Goal: Transaction & Acquisition: Purchase product/service

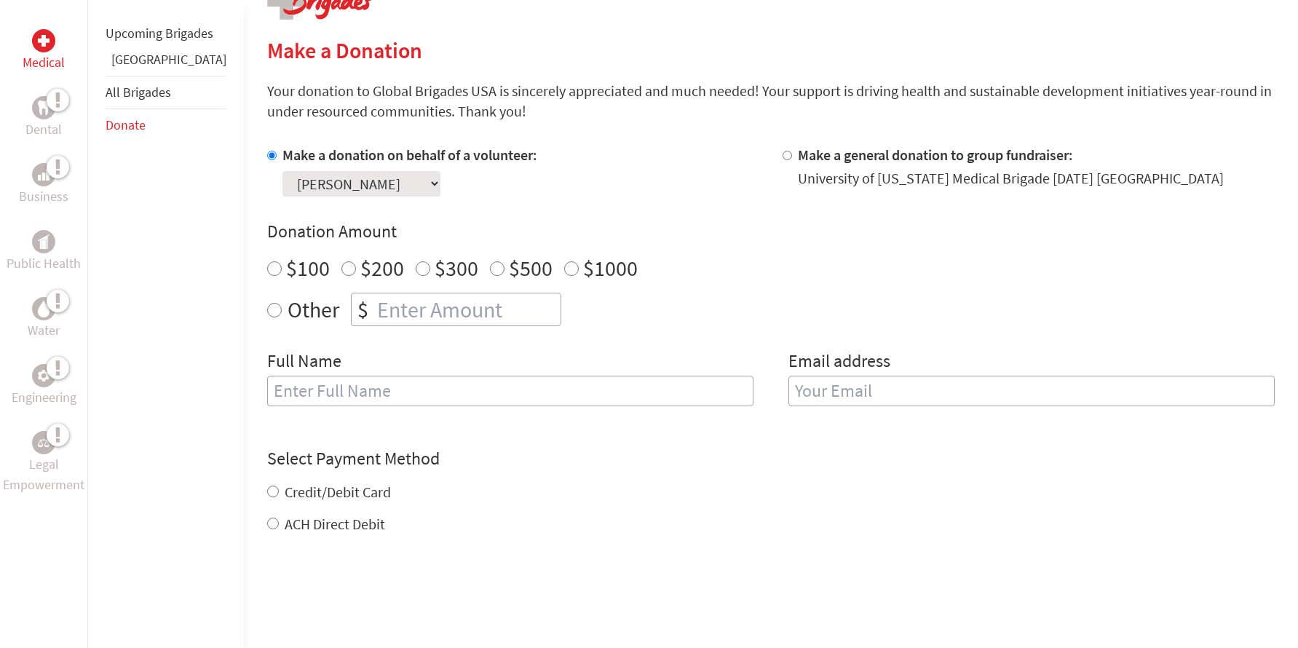
scroll to position [326, 0]
click at [267, 312] on input "Other" at bounding box center [274, 309] width 15 height 15
radio input "true"
click at [374, 306] on input "number" at bounding box center [467, 309] width 186 height 32
type input "50"
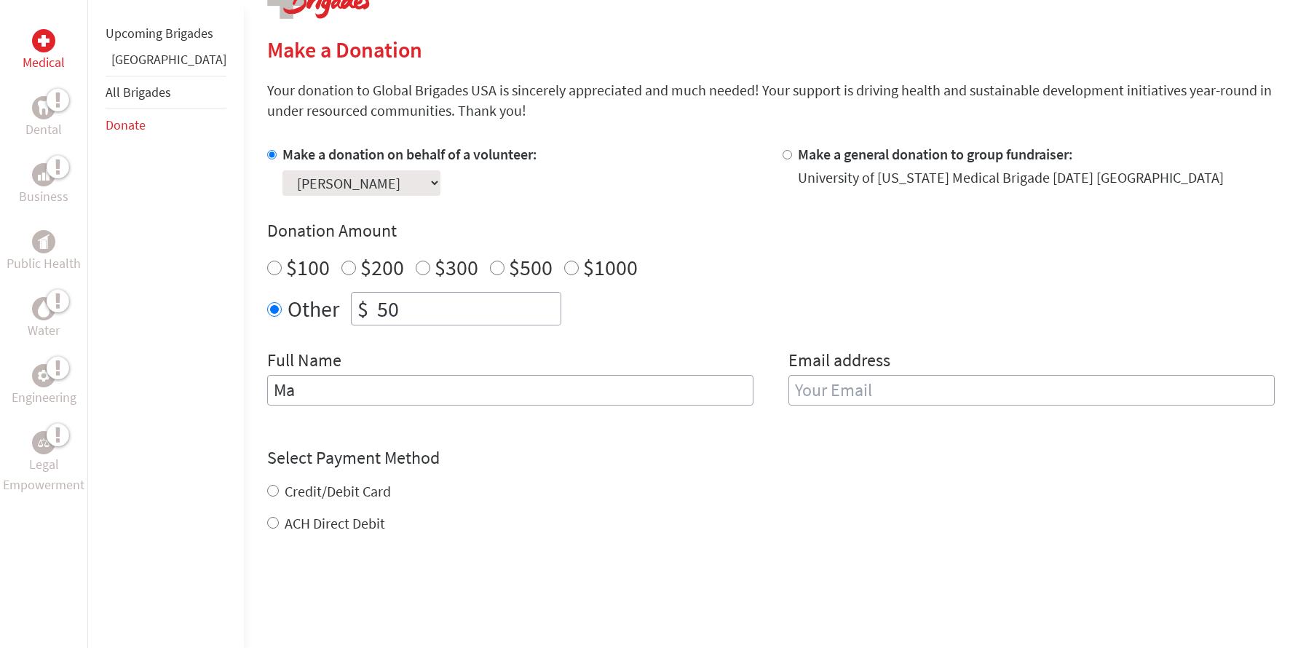
type input "M"
type input "The Fortunes"
type input "[EMAIL_ADDRESS][DOMAIN_NAME]"
click at [285, 494] on div "Credit/Debit Card ACH Direct Debit" at bounding box center [770, 507] width 1007 height 52
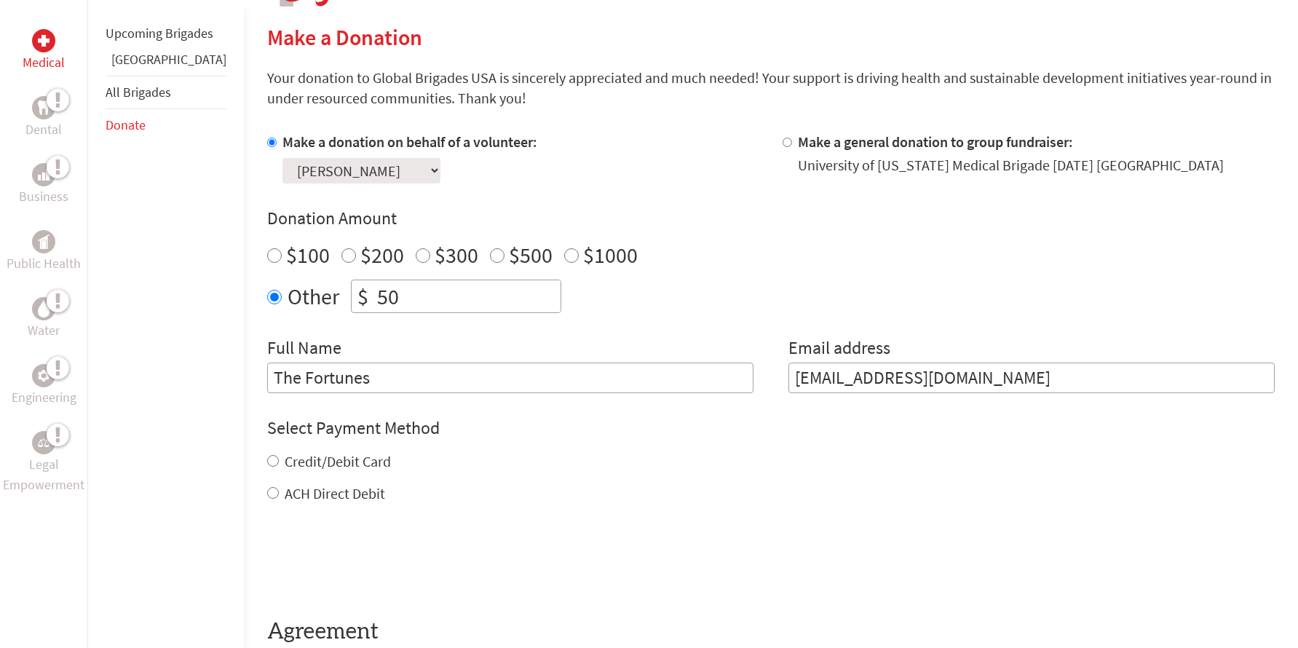
scroll to position [350, 0]
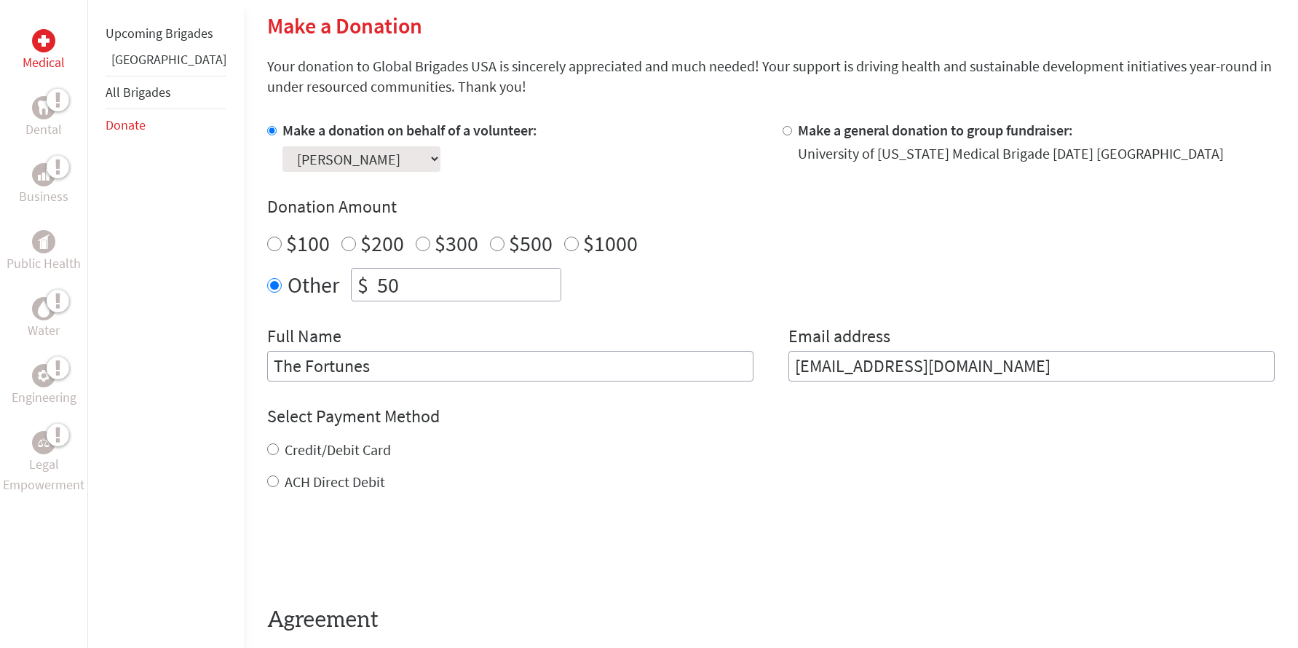
click at [267, 449] on input "Credit/Debit Card" at bounding box center [273, 449] width 12 height 12
radio input "true"
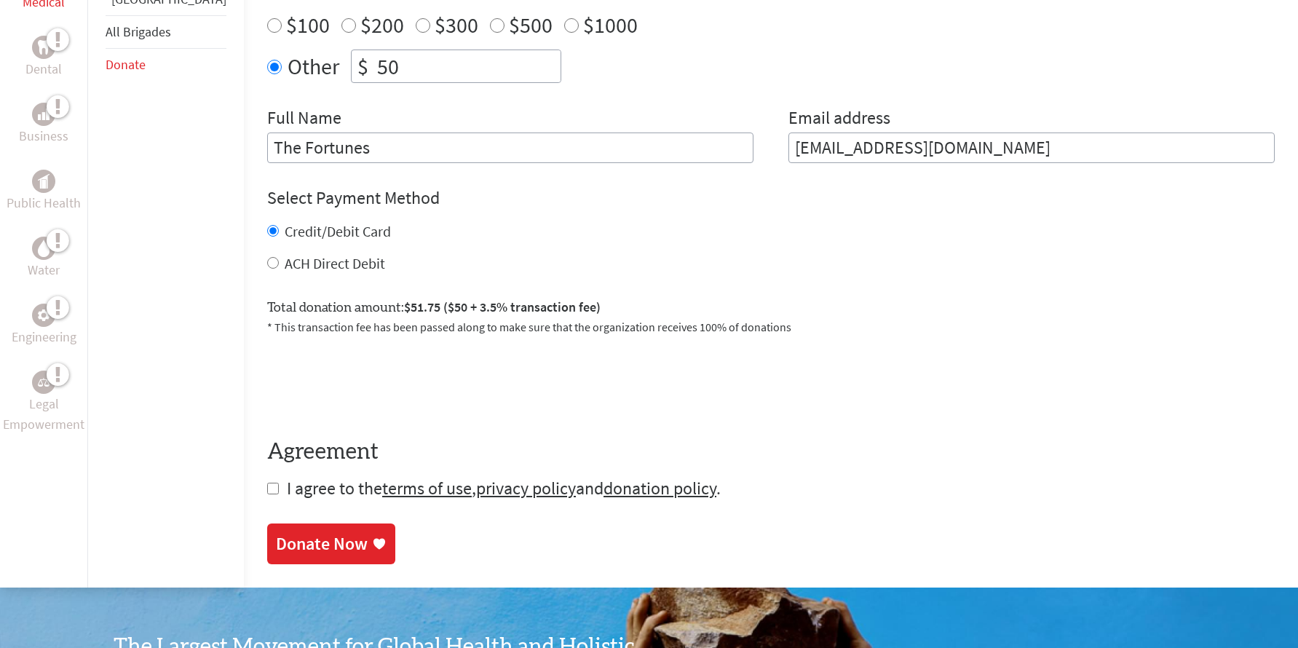
scroll to position [571, 0]
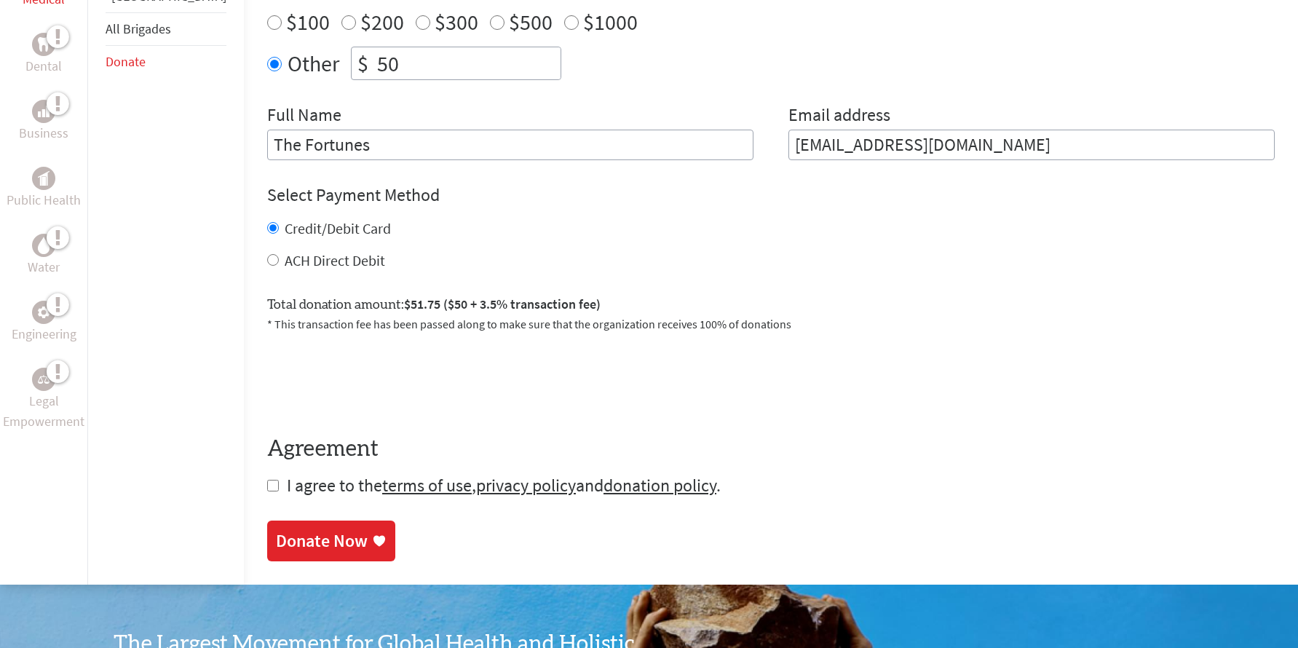
click at [267, 487] on input "checkbox" at bounding box center [273, 486] width 12 height 12
checkbox input "true"
click at [293, 541] on div "Donate Now" at bounding box center [322, 542] width 92 height 23
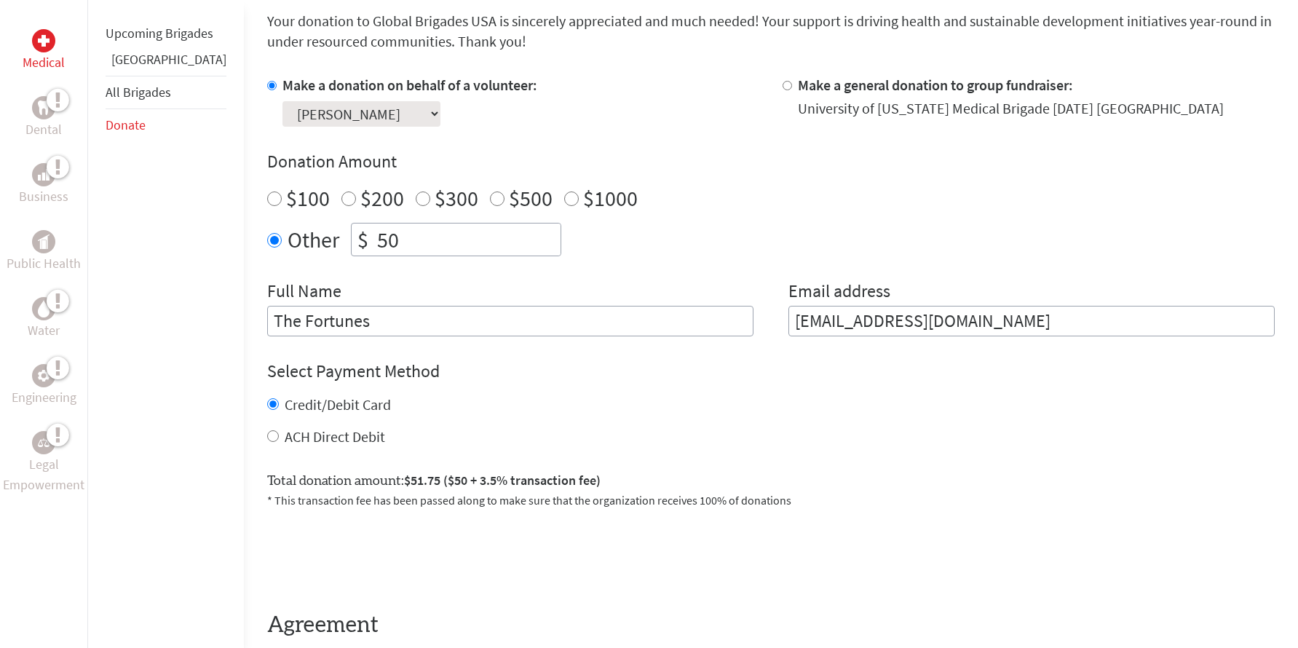
scroll to position [421, 0]
